Goal: Task Accomplishment & Management: Manage account settings

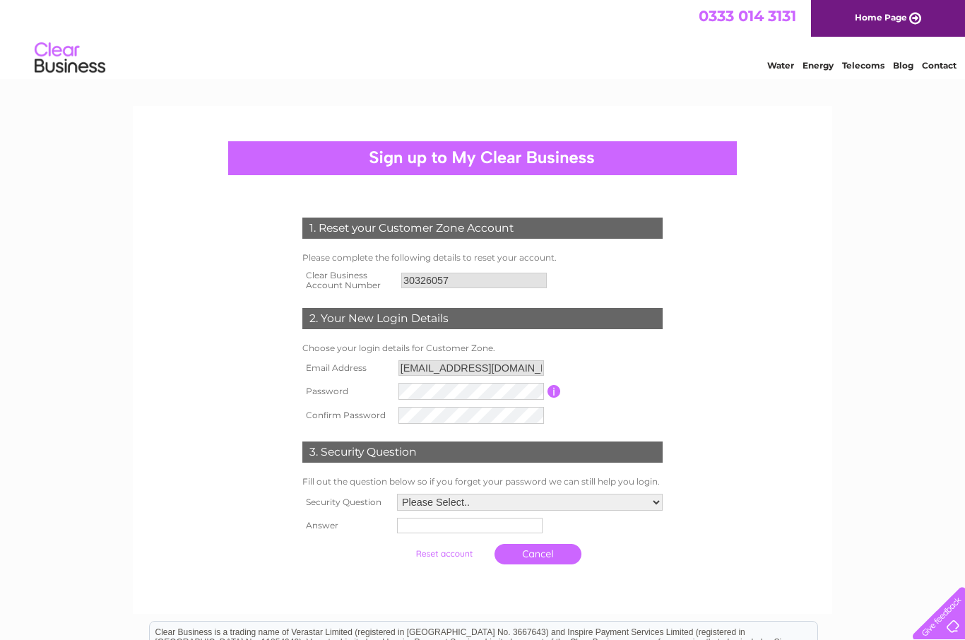
click at [465, 225] on div "1. Reset your Customer Zone Account" at bounding box center [482, 227] width 360 height 21
click at [476, 231] on div "1. Reset your Customer Zone Account" at bounding box center [482, 227] width 360 height 21
click at [465, 281] on input "30326057" at bounding box center [473, 281] width 145 height 16
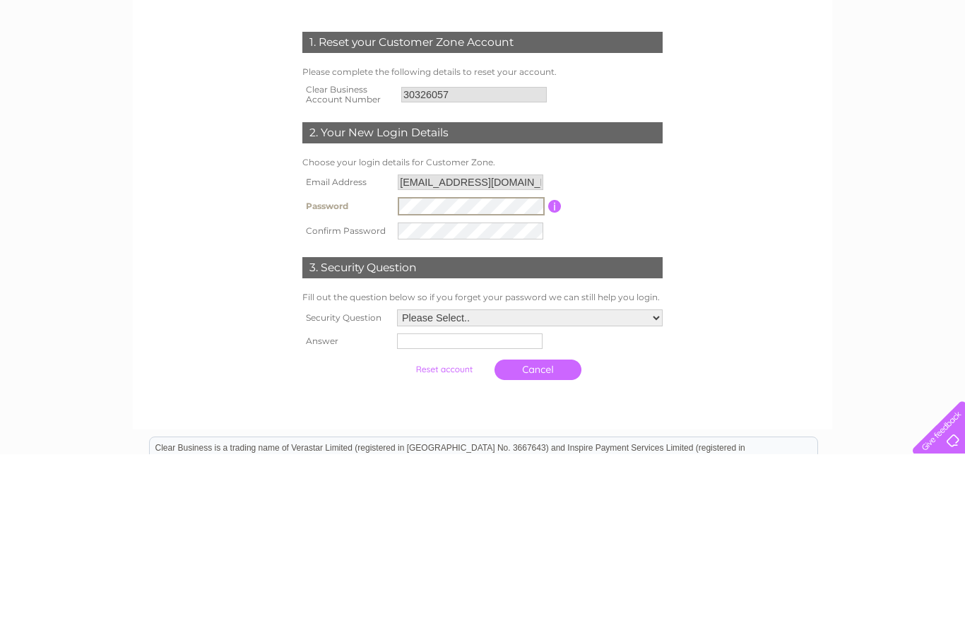
click at [661, 379] on td "Password must be at least 6 characters long" at bounding box center [613, 391] width 105 height 25
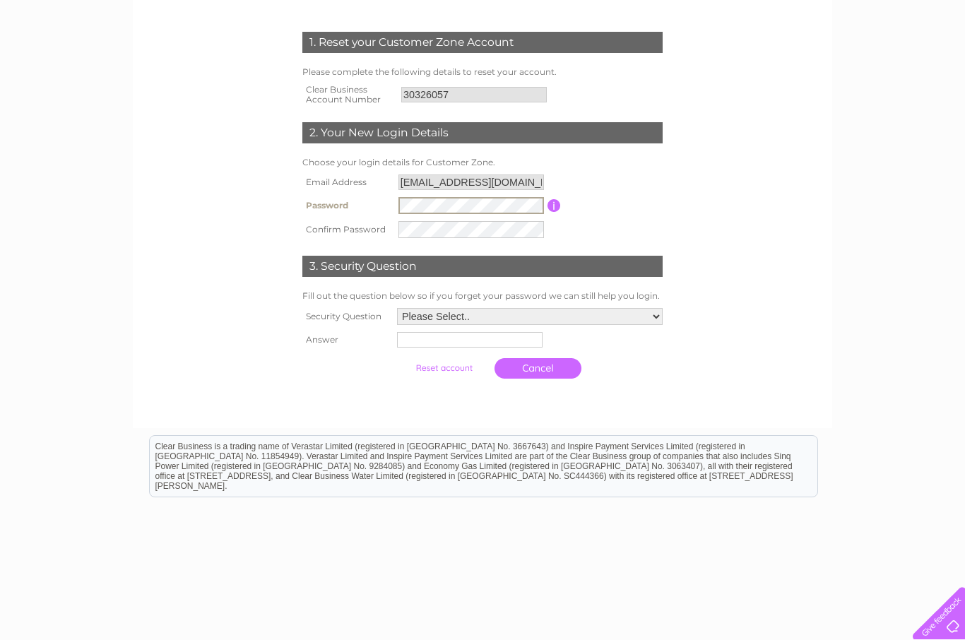
scroll to position [185, 0]
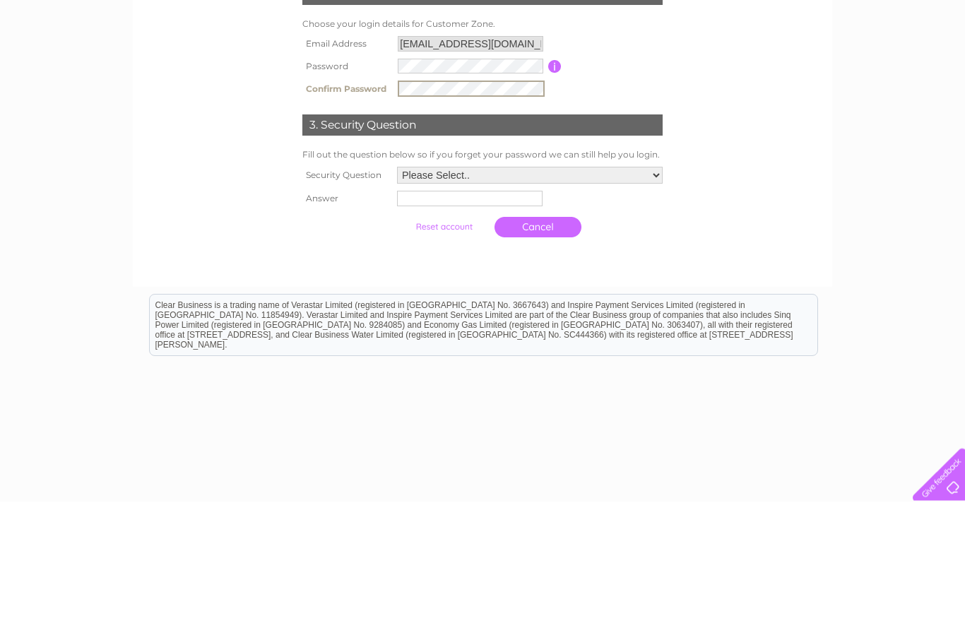
click at [636, 306] on select "Please Select.. In what town or city was your first job? In what town or city d…" at bounding box center [530, 314] width 266 height 17
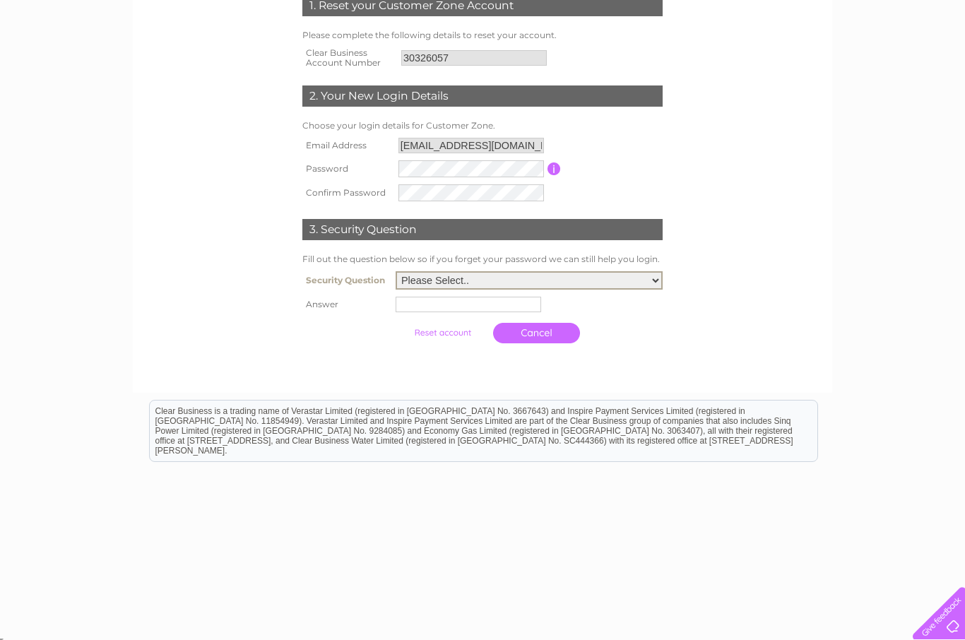
select select "1"
click at [443, 304] on input "text" at bounding box center [467, 305] width 145 height 16
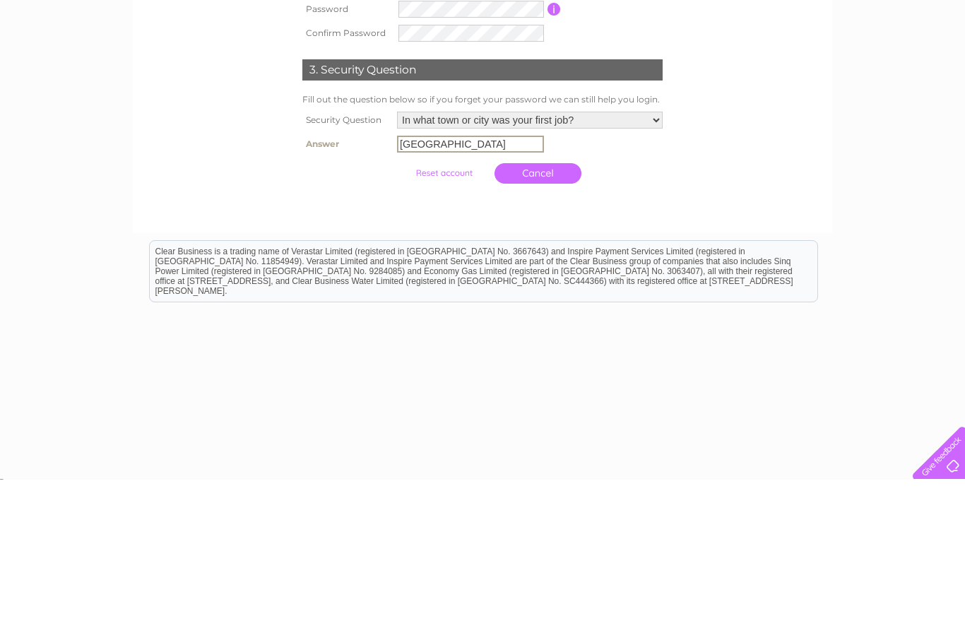
type input "Edinburgh"
click at [442, 323] on input "submit" at bounding box center [443, 333] width 87 height 20
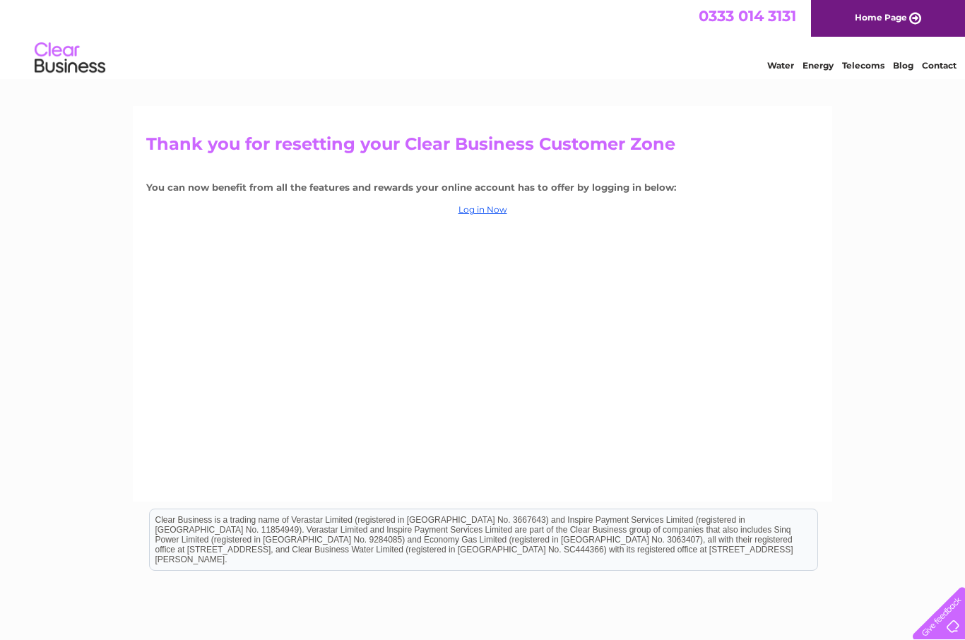
click at [487, 206] on link "Log in Now" at bounding box center [482, 209] width 49 height 11
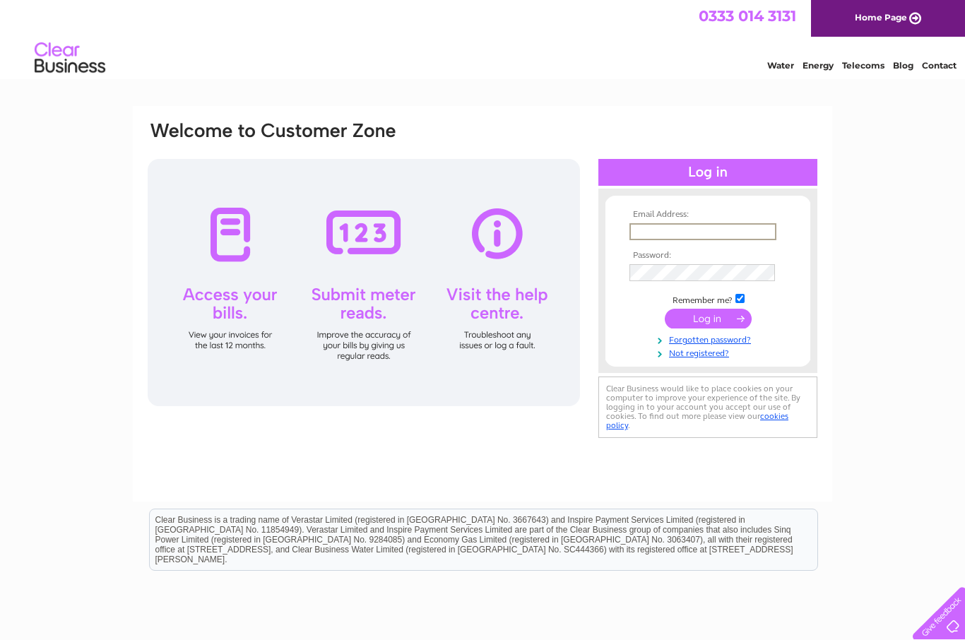
type input "ronwesternharbour@hotmail.co.uk"
click at [708, 319] on input "submit" at bounding box center [707, 319] width 87 height 20
click at [716, 317] on input "submit" at bounding box center [707, 317] width 87 height 20
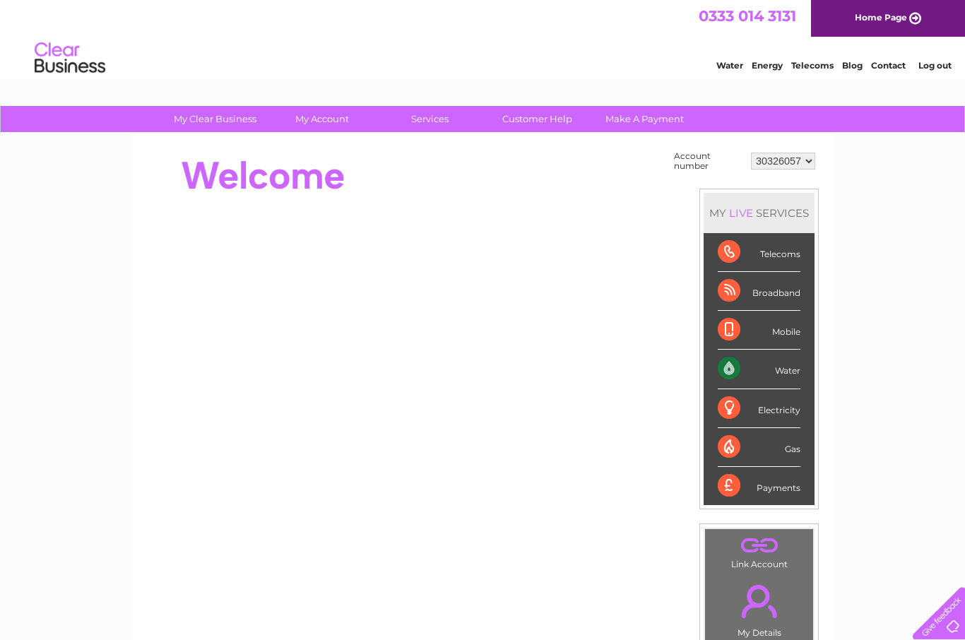
click at [744, 484] on div "Payments" at bounding box center [758, 486] width 83 height 38
click at [730, 484] on div "Payments" at bounding box center [758, 486] width 83 height 38
click at [755, 476] on div "Payments" at bounding box center [758, 486] width 83 height 38
click at [779, 477] on div "Payments" at bounding box center [758, 486] width 83 height 38
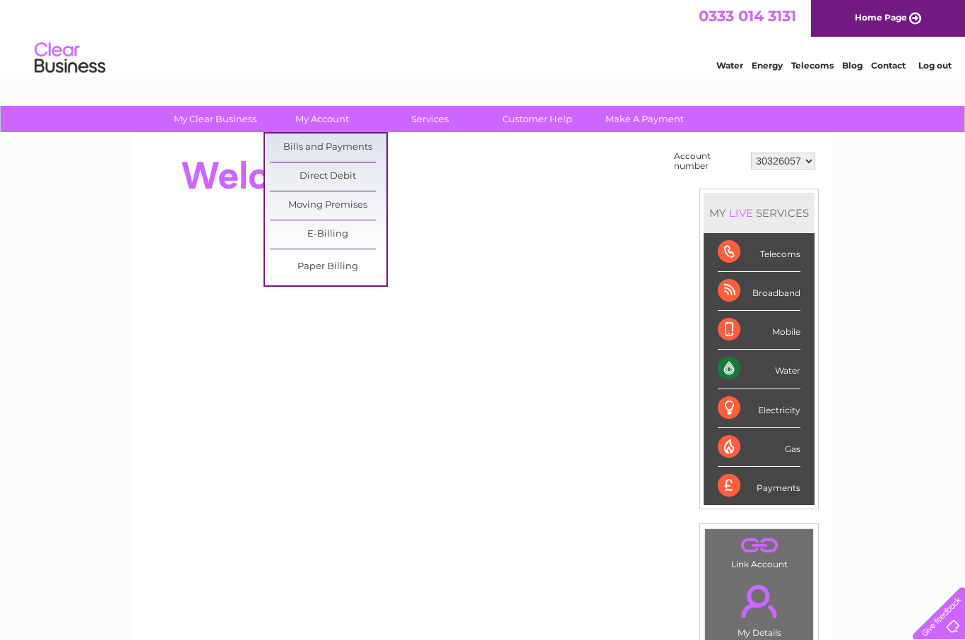
click at [347, 138] on link "Bills and Payments" at bounding box center [328, 147] width 117 height 28
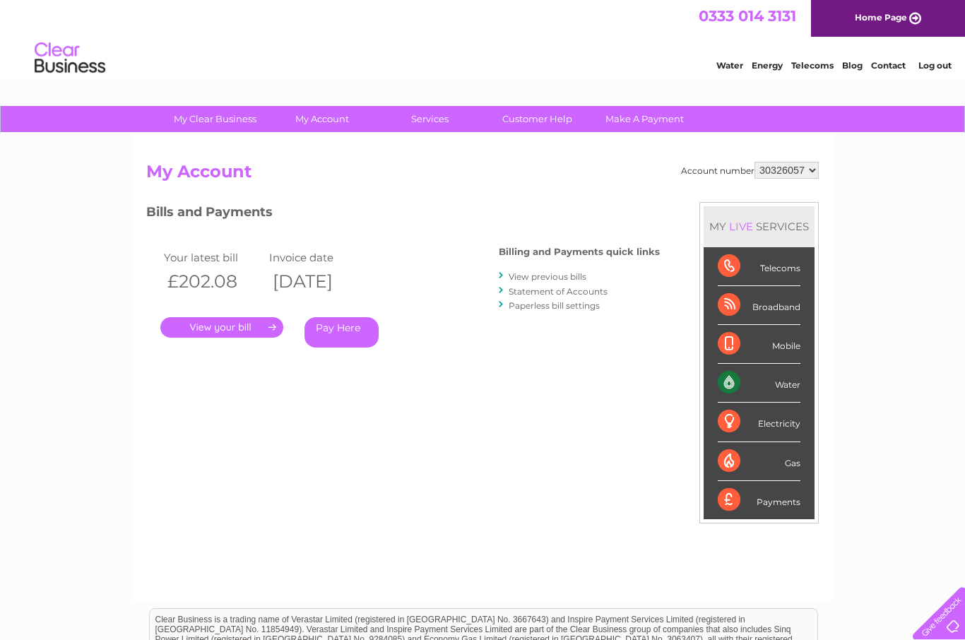
click at [354, 330] on link "Pay Here" at bounding box center [341, 332] width 74 height 30
click at [544, 275] on link "View previous bills" at bounding box center [547, 276] width 78 height 11
